Goal: Navigation & Orientation: Find specific page/section

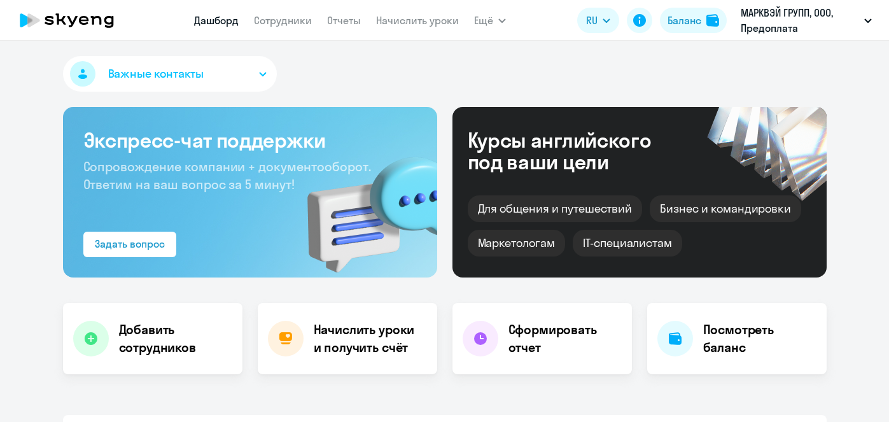
select select "30"
click at [429, 24] on link "Начислить уроки" at bounding box center [417, 20] width 83 height 13
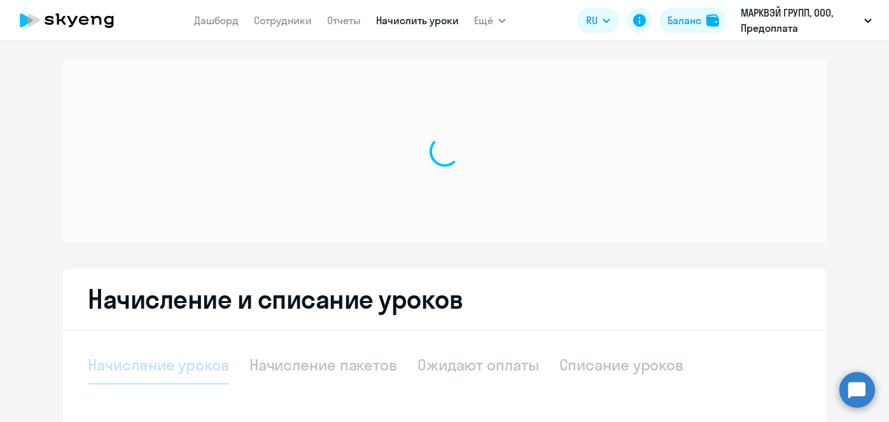
select select "10"
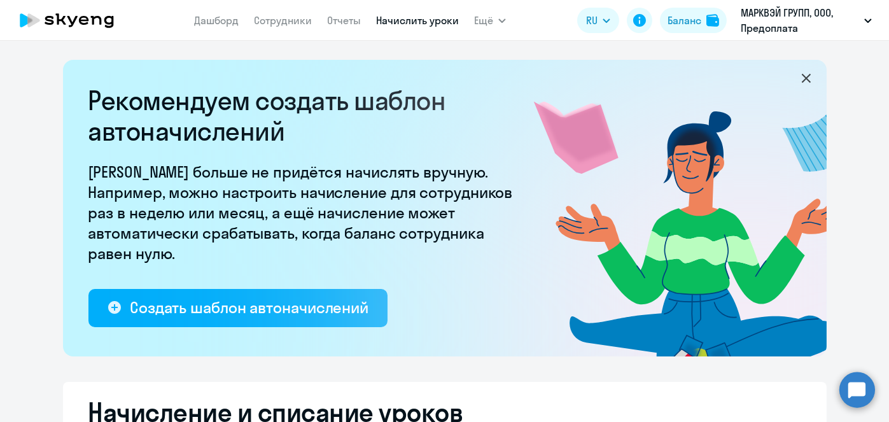
scroll to position [333, 0]
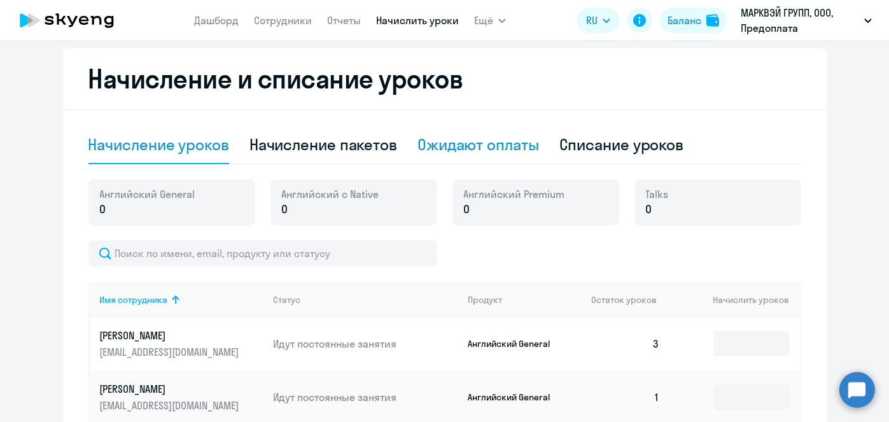
click at [482, 157] on div "Ожидают оплаты" at bounding box center [478, 145] width 122 height 38
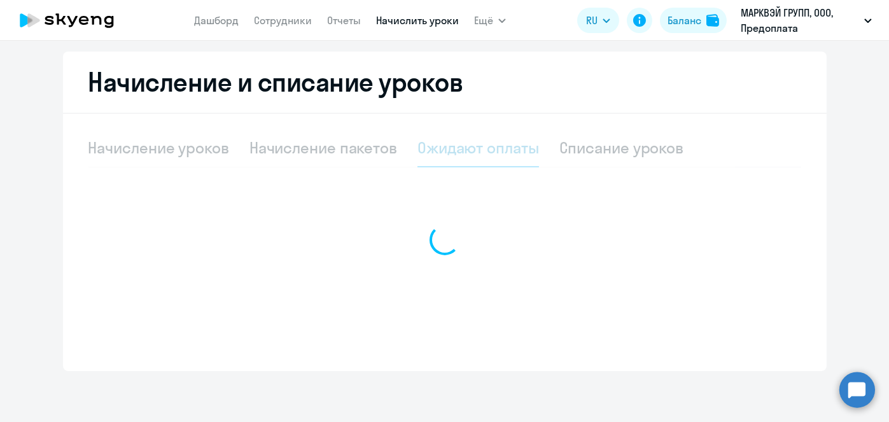
scroll to position [330, 0]
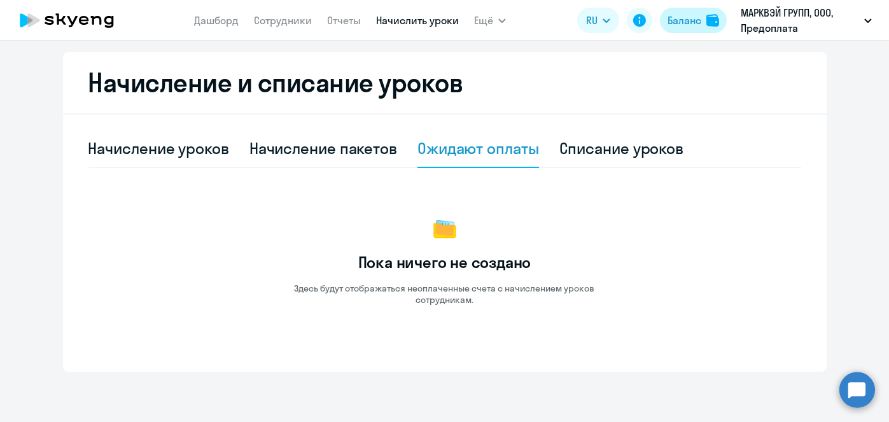
click at [690, 21] on div "Баланс" at bounding box center [684, 20] width 34 height 15
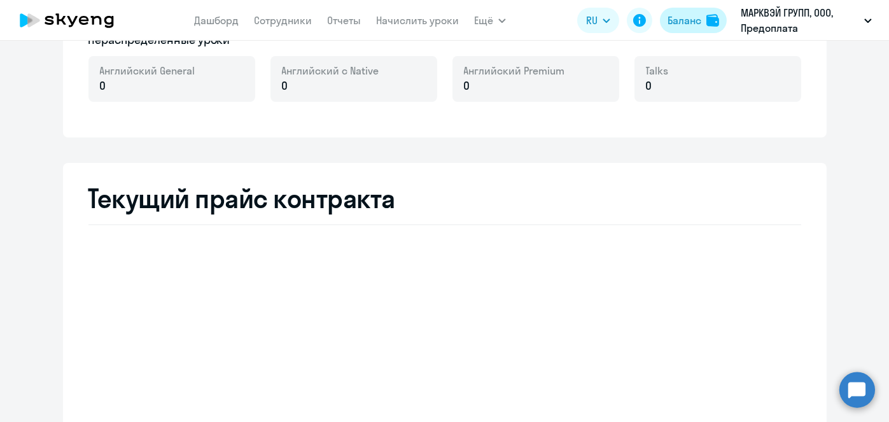
scroll to position [366, 0]
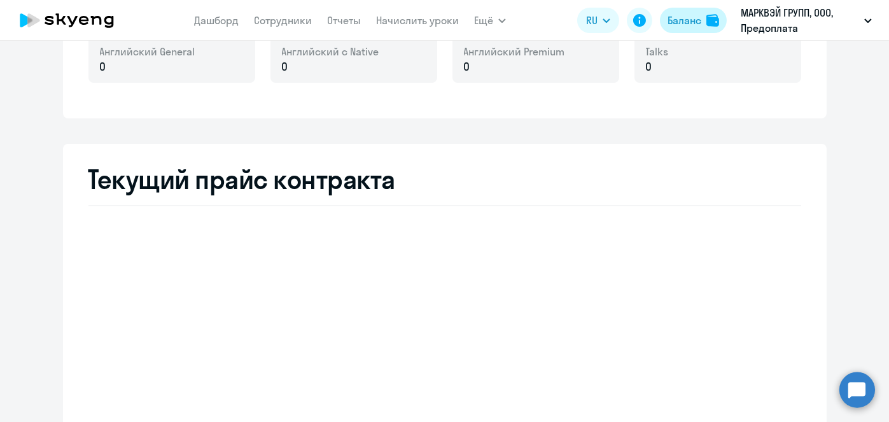
select select "english_adult_not_native_speaker"
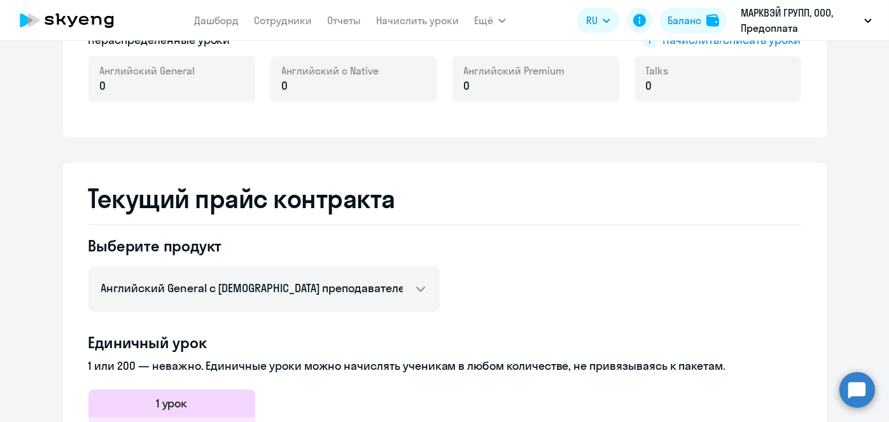
scroll to position [32, 0]
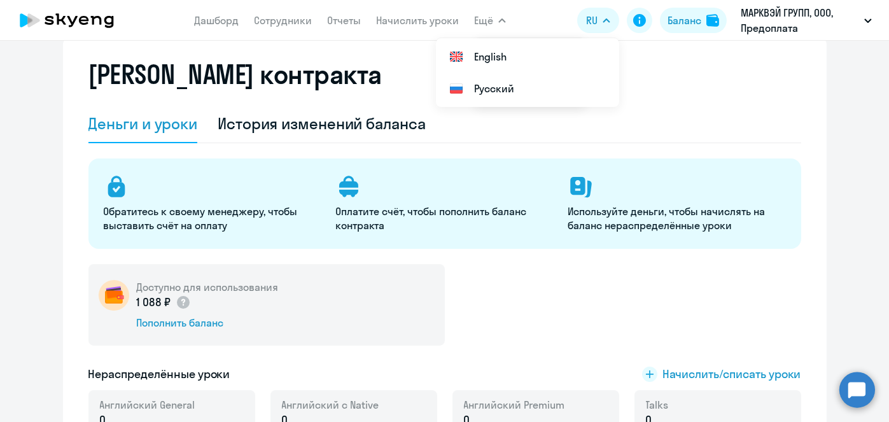
click at [492, 19] on button "Ещё" at bounding box center [490, 20] width 32 height 25
click at [485, 20] on span "Ещё" at bounding box center [483, 20] width 19 height 15
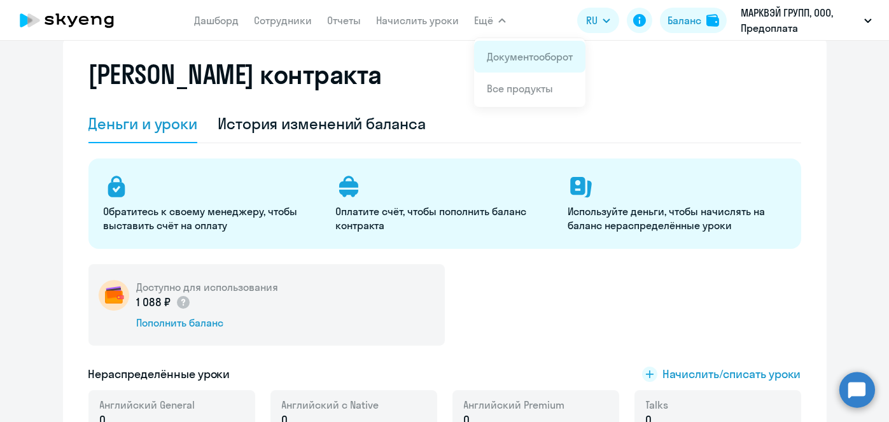
click at [504, 49] on app-menu-item-link "Документооборот" at bounding box center [530, 56] width 86 height 15
click at [506, 62] on link "Документооборот" at bounding box center [530, 56] width 86 height 13
